Goal: Transaction & Acquisition: Purchase product/service

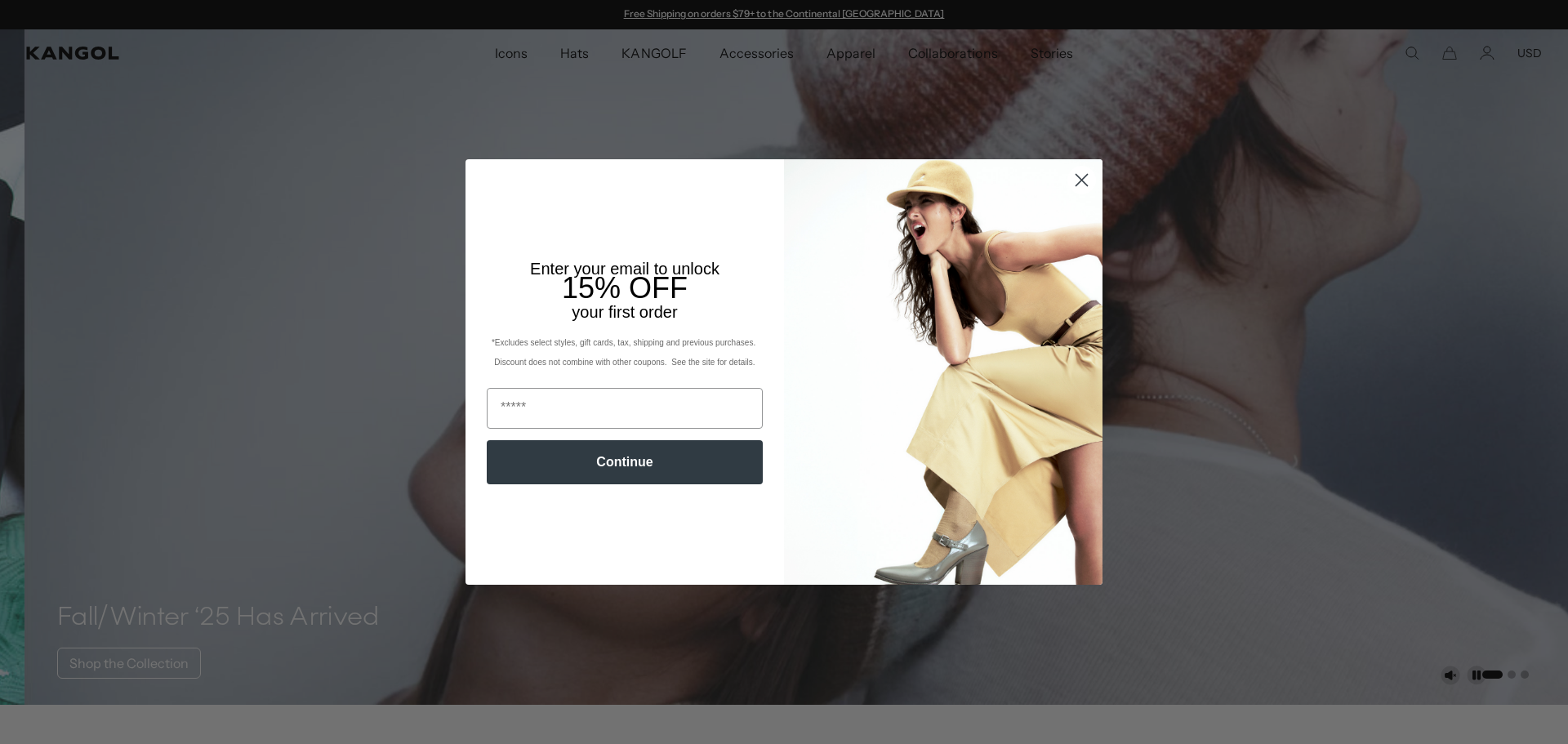
drag, startPoint x: 1086, startPoint y: 181, endPoint x: 1075, endPoint y: 181, distance: 11.0
click at [1075, 181] on icon "Close dialog" at bounding box center [1081, 180] width 29 height 29
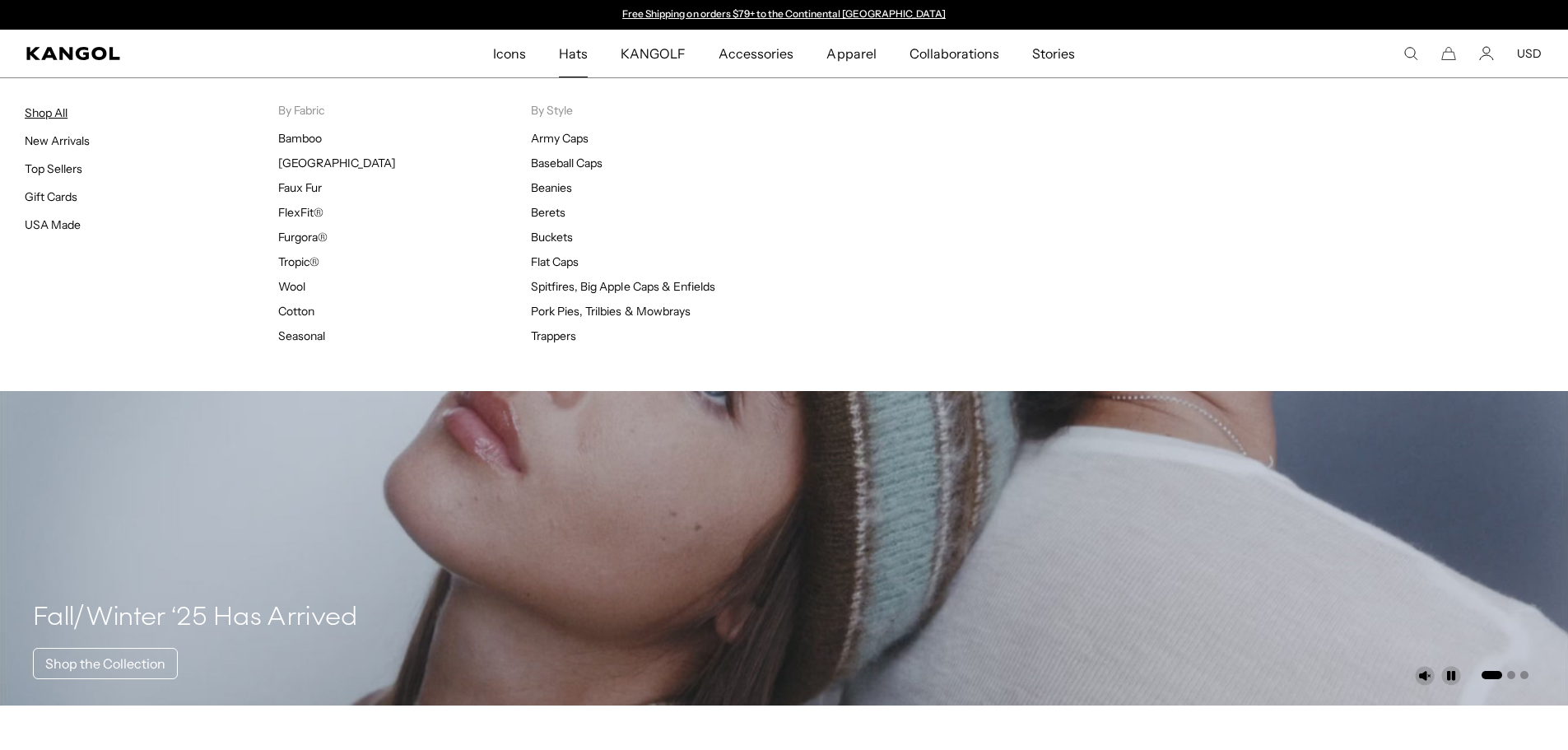
click at [50, 116] on link "Shop All" at bounding box center [46, 113] width 43 height 15
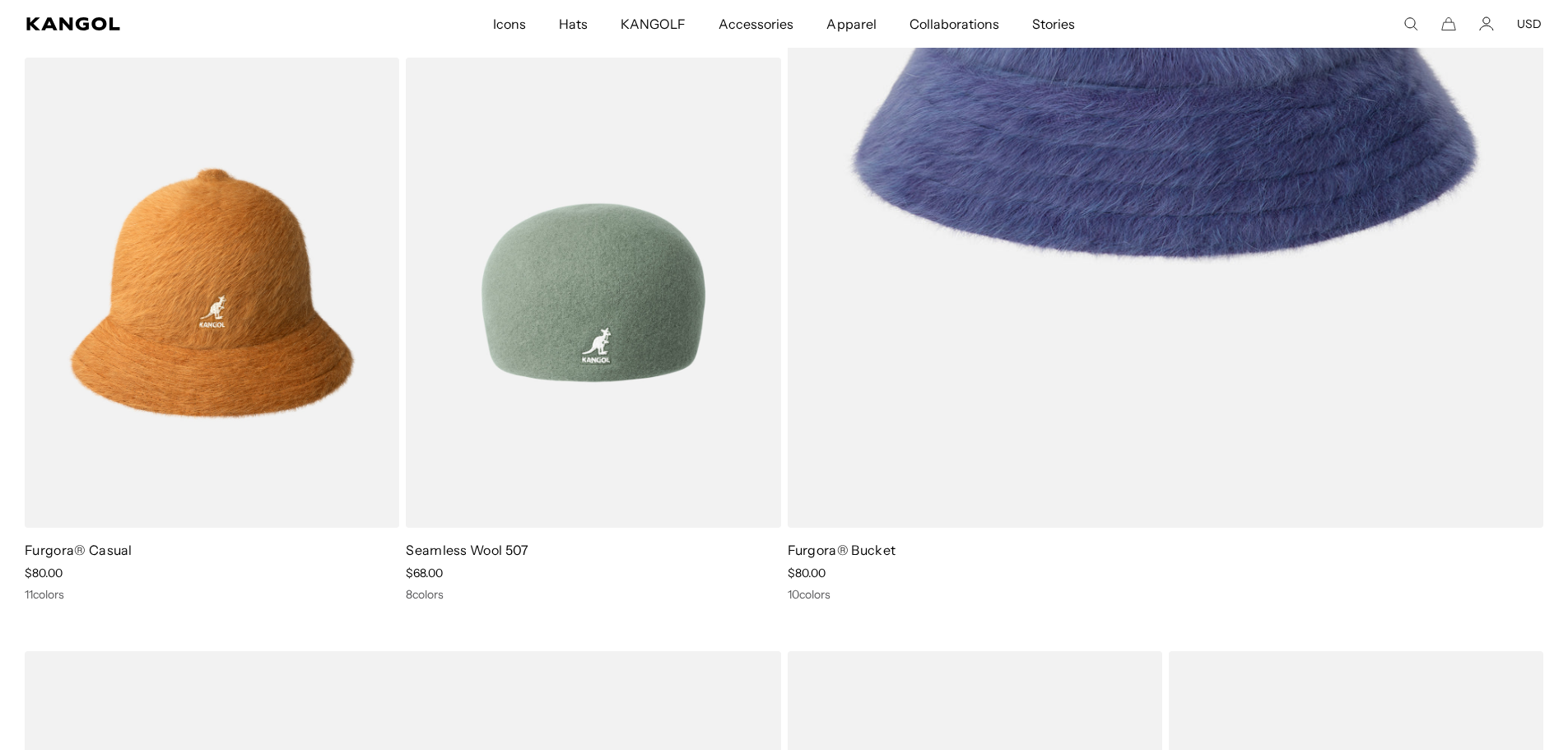
scroll to position [2964, 0]
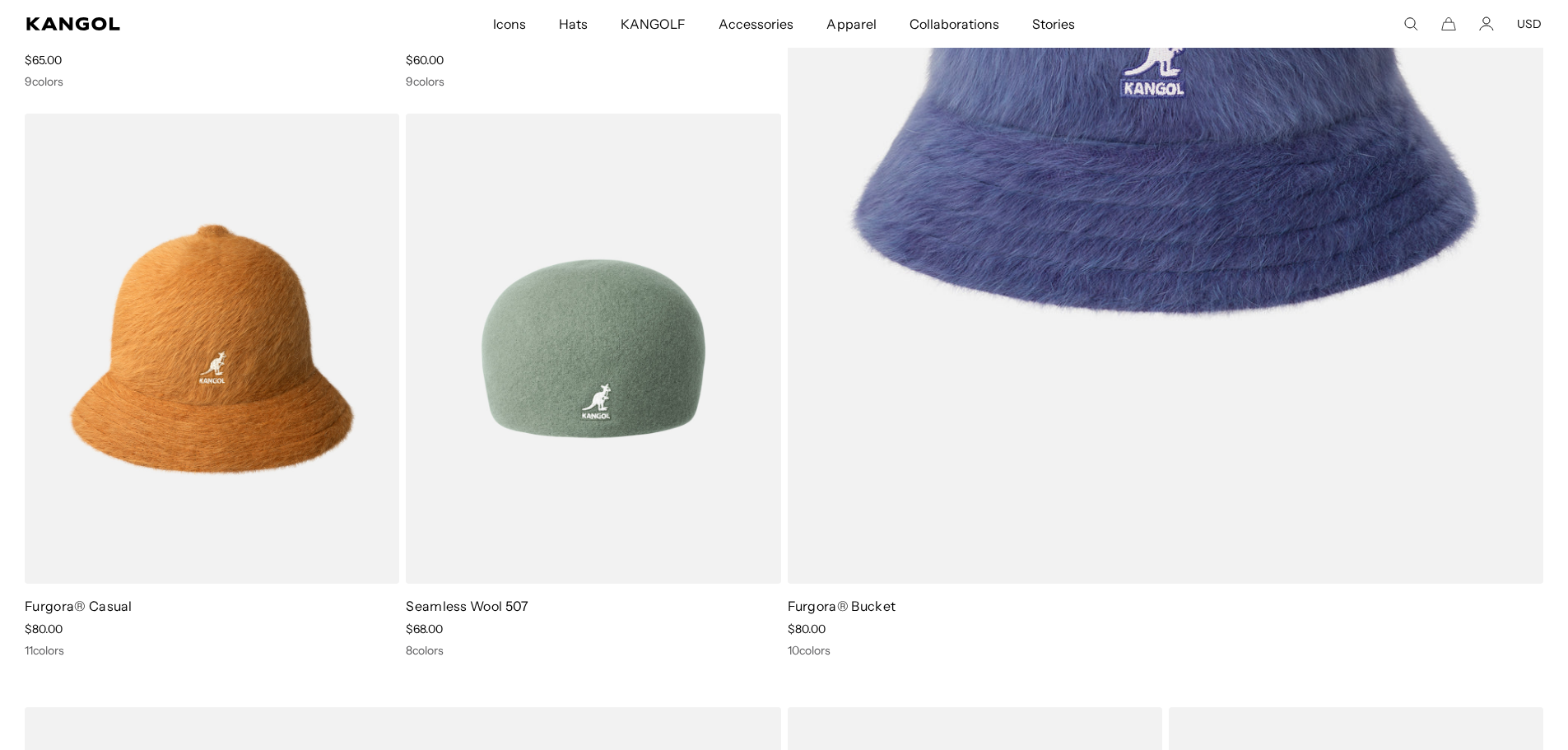
click at [573, 299] on img at bounding box center [593, 348] width 374 height 470
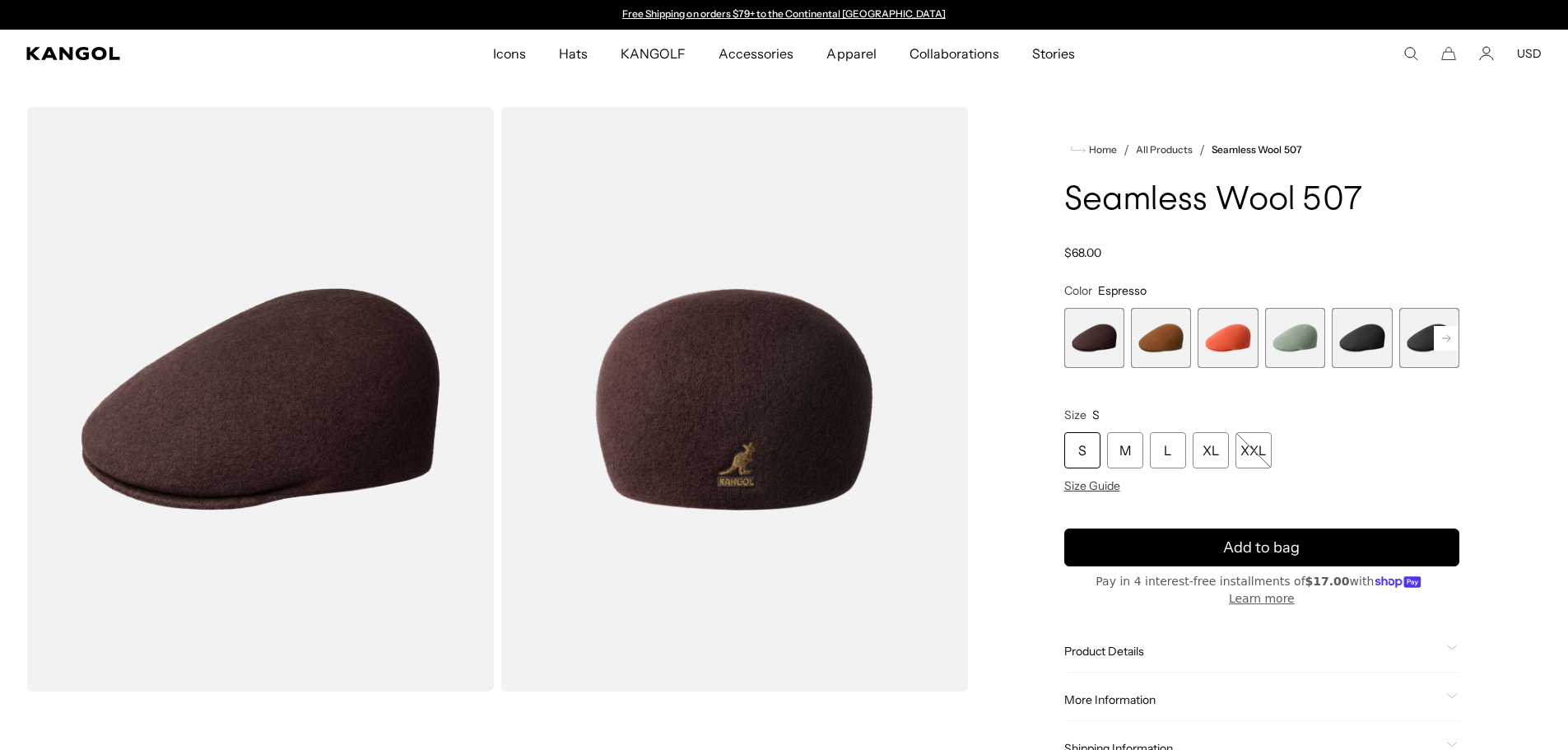
click at [1091, 335] on span "1 of 9" at bounding box center [1094, 338] width 60 height 60
click at [1361, 340] on span "5 of 9" at bounding box center [1361, 338] width 60 height 60
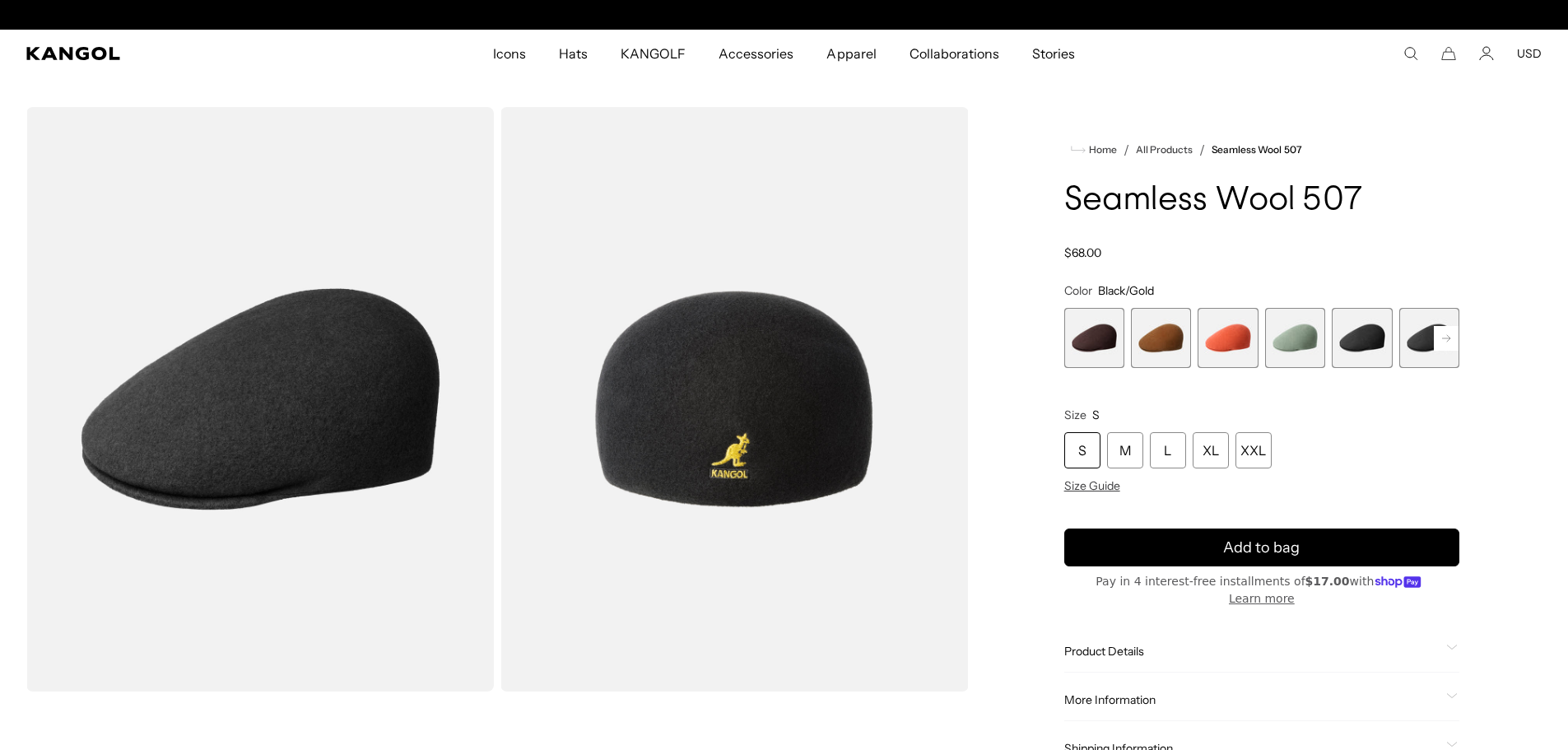
scroll to position [0, 339]
click at [1452, 345] on rect at bounding box center [1446, 339] width 24 height 24
click at [1340, 350] on span "6 of 9" at bounding box center [1361, 338] width 60 height 60
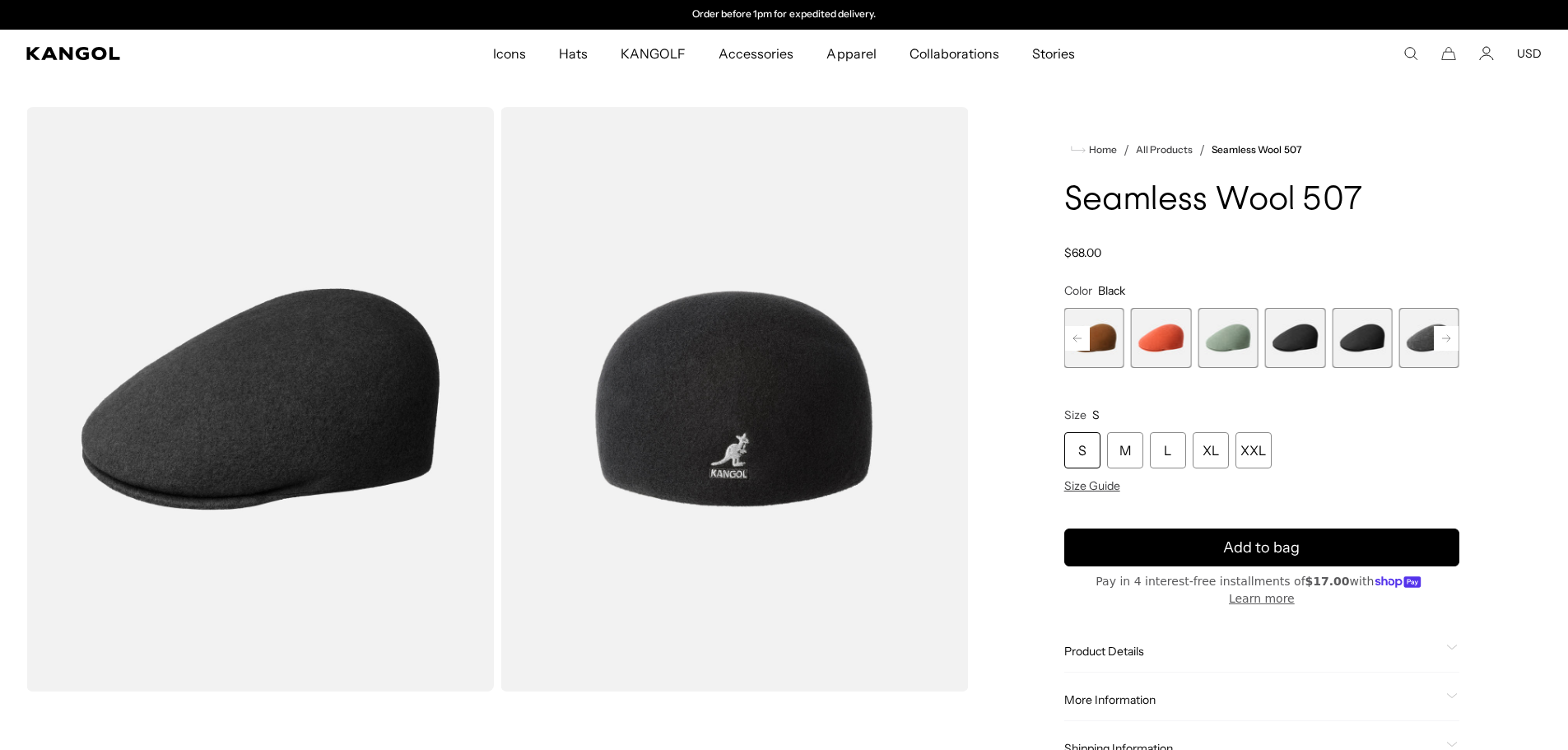
click at [1420, 345] on span "7 of 9" at bounding box center [1429, 338] width 60 height 60
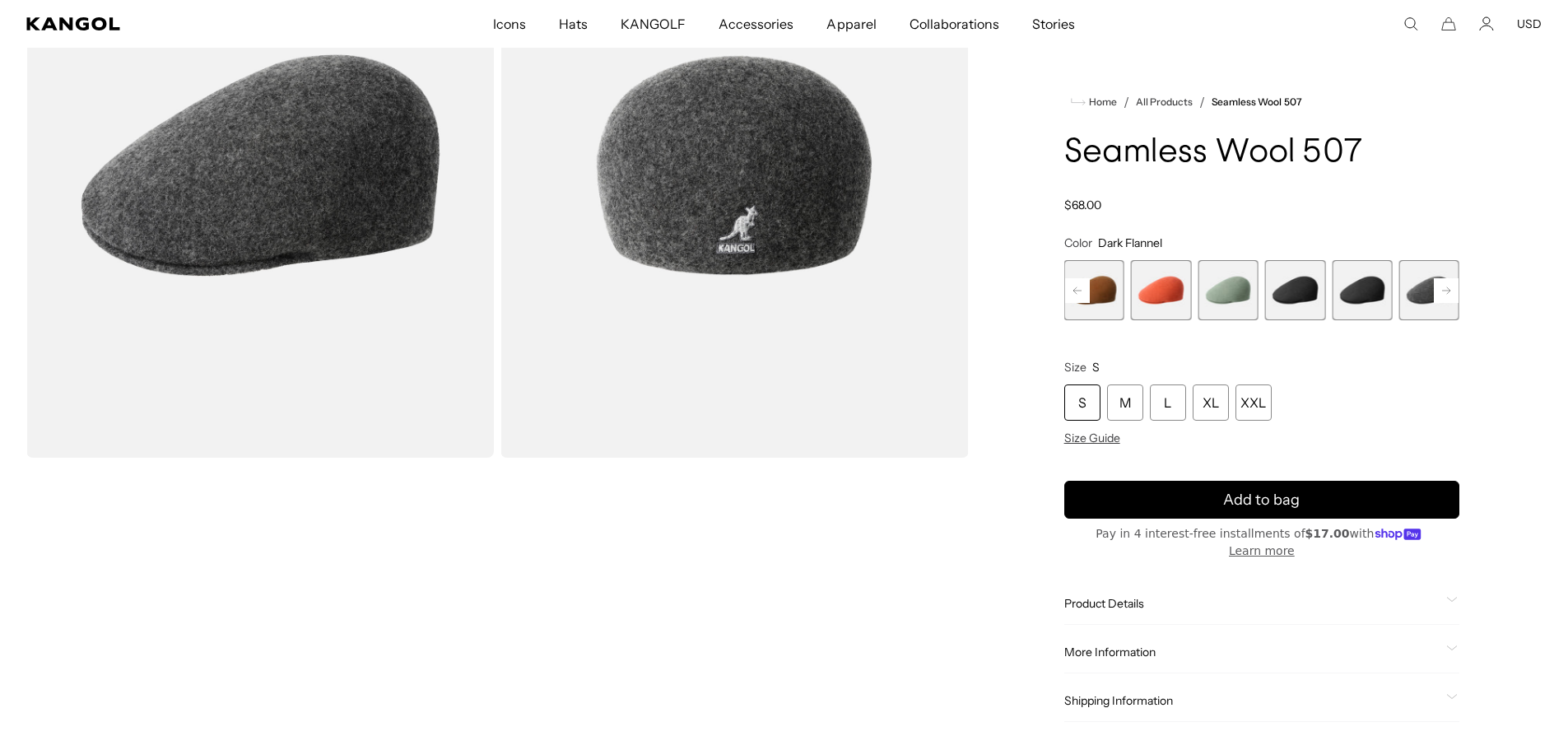
scroll to position [576, 0]
